Goal: Information Seeking & Learning: Learn about a topic

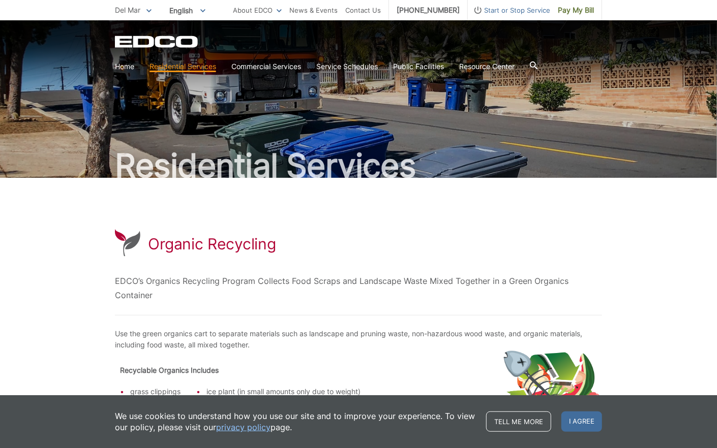
scroll to position [392, 0]
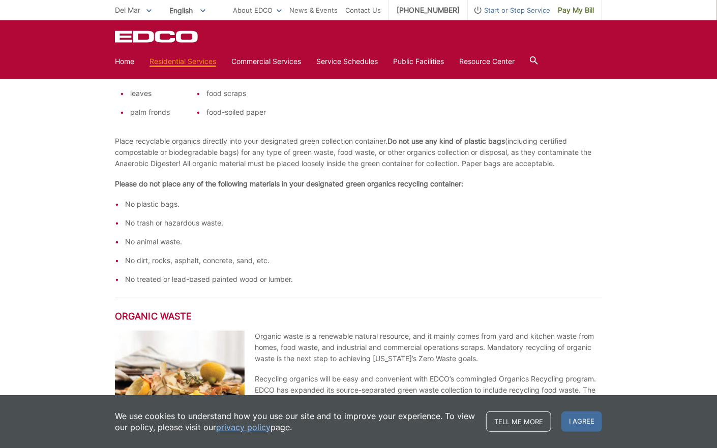
click at [602, 429] on span "I agree" at bounding box center [581, 422] width 41 height 20
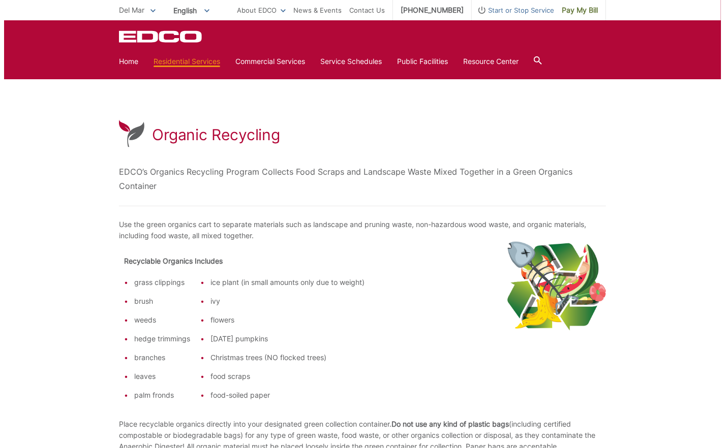
scroll to position [0, 0]
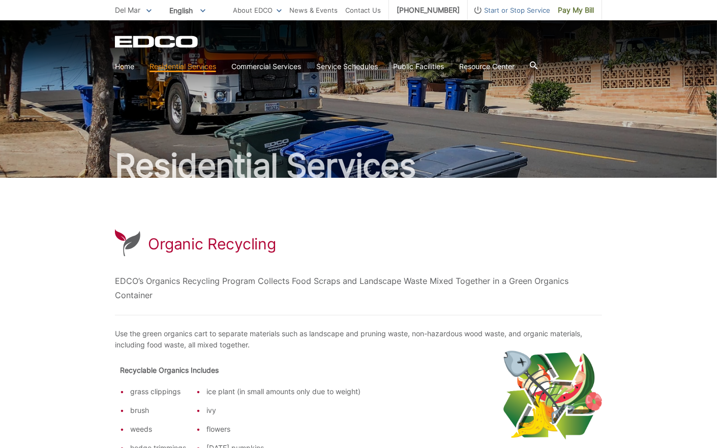
click at [115, 10] on span "Del Mar" at bounding box center [127, 10] width 25 height 9
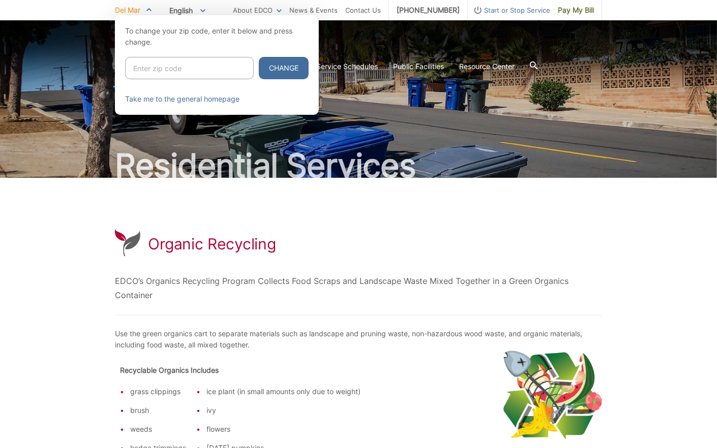
click at [125, 77] on input "Enter zip code" at bounding box center [189, 68] width 129 height 22
type input "92014"
click at [259, 78] on button "Change" at bounding box center [284, 68] width 50 height 22
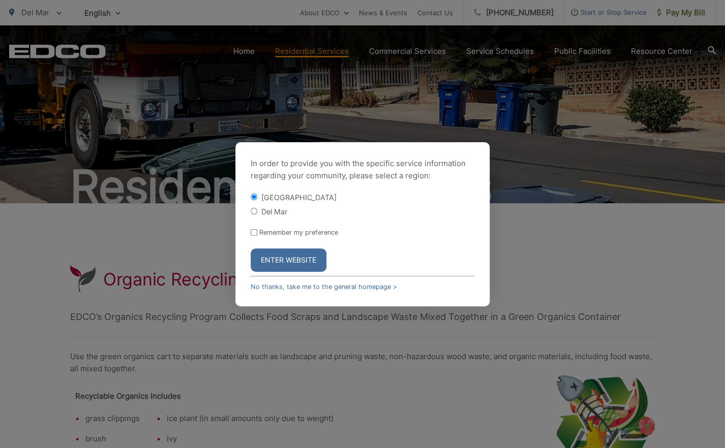
click at [268, 208] on label "Del Mar" at bounding box center [274, 211] width 26 height 9
click at [257, 208] on input "Del Mar" at bounding box center [254, 211] width 7 height 7
radio input "true"
click at [277, 262] on button "Enter Website" at bounding box center [289, 260] width 76 height 23
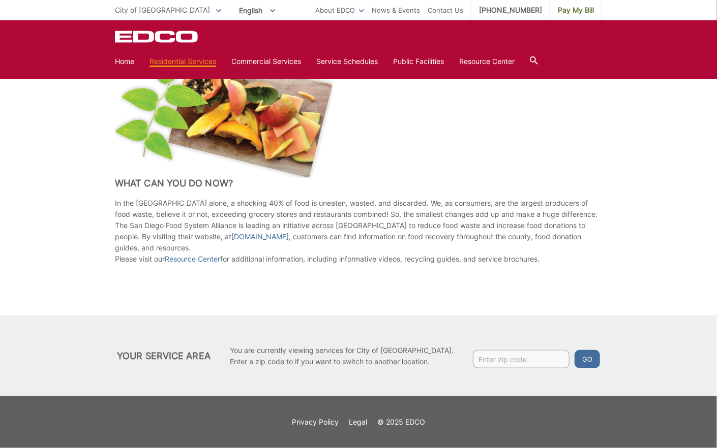
scroll to position [2011, 0]
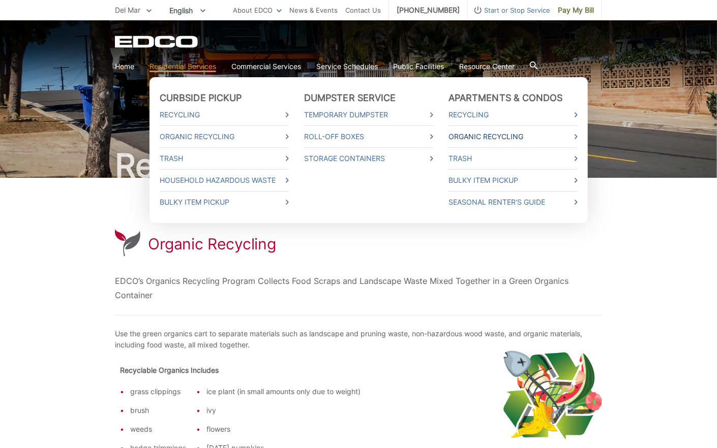
click at [577, 131] on link "Organic Recycling" at bounding box center [512, 136] width 129 height 11
